Goal: Navigation & Orientation: Find specific page/section

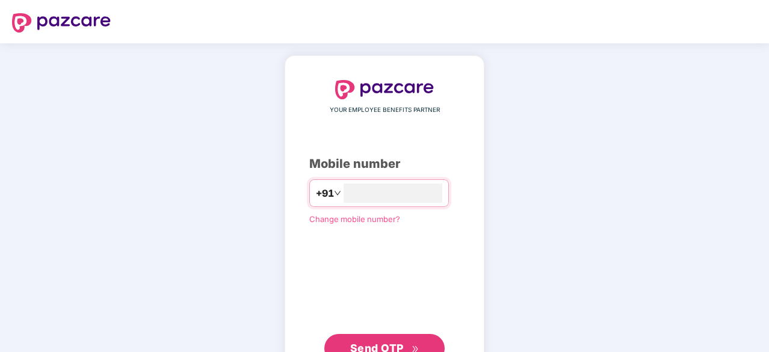
type input "**********"
click at [380, 343] on span "Send OTP" at bounding box center [377, 346] width 54 height 13
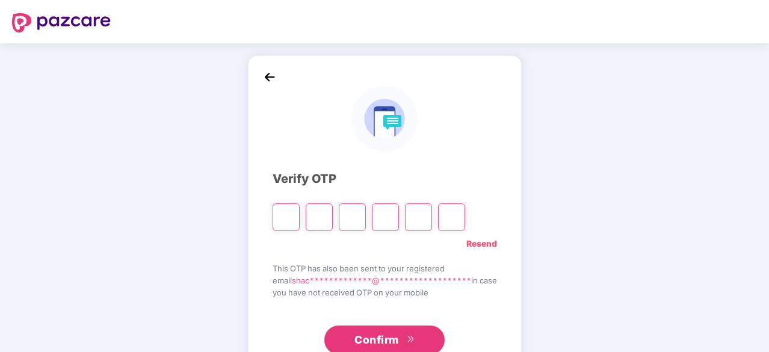
type input "*"
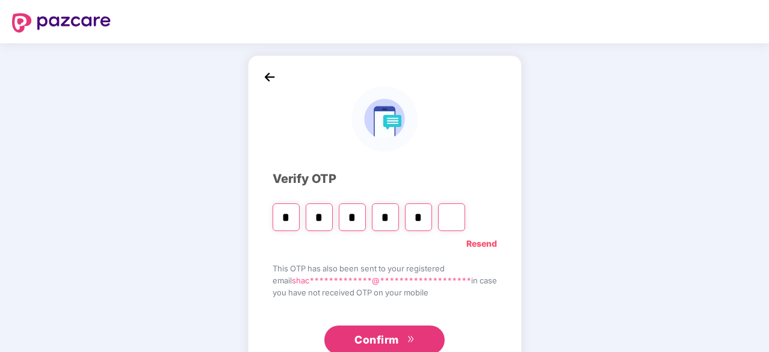
type input "*"
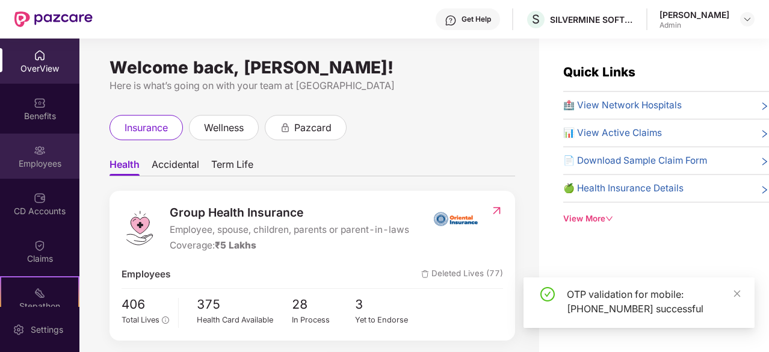
click at [34, 171] on div "Employees" at bounding box center [39, 156] width 79 height 45
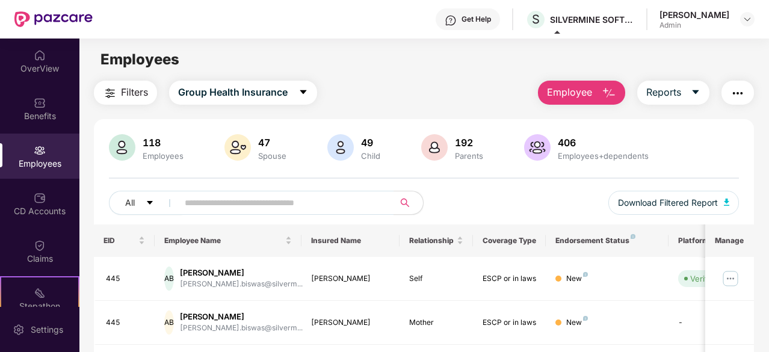
click at [435, 65] on div "Employees" at bounding box center [423, 59] width 689 height 23
click at [141, 145] on div "118" at bounding box center [163, 143] width 46 height 12
click at [106, 149] on div "118 Employees 47 Spouse 49 Child 192 Parents 406 Employees+dependents All Downl…" at bounding box center [424, 179] width 660 height 90
